Goal: Task Accomplishment & Management: Complete application form

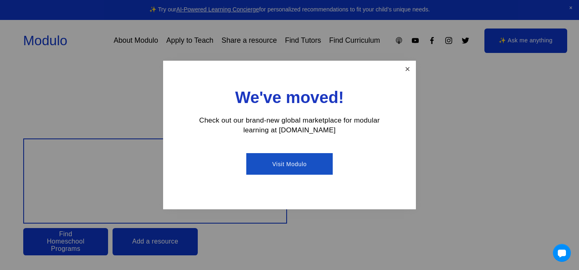
click at [406, 71] on link "Close" at bounding box center [407, 69] width 14 height 14
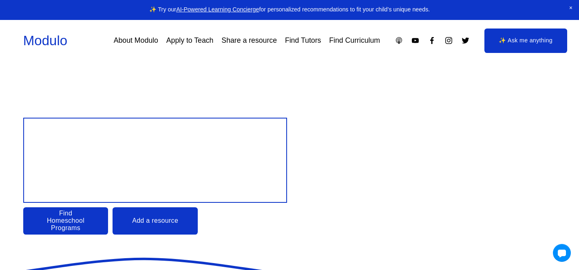
scroll to position [21, 0]
click at [194, 40] on link "Apply to Teach" at bounding box center [189, 40] width 47 height 14
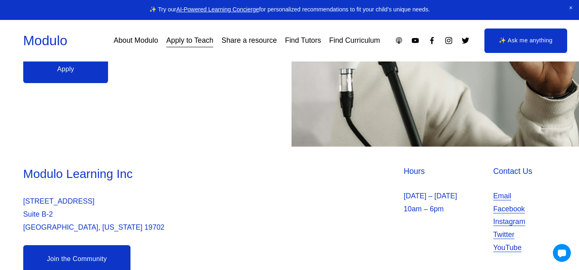
scroll to position [283, 0]
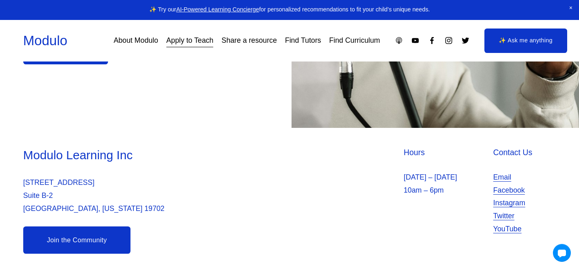
click at [71, 234] on link "Join the Community" at bounding box center [76, 240] width 107 height 27
